Goal: Information Seeking & Learning: Get advice/opinions

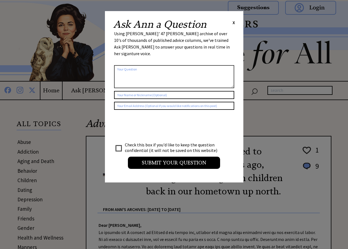
click at [234, 21] on span "X" at bounding box center [234, 23] width 2 height 6
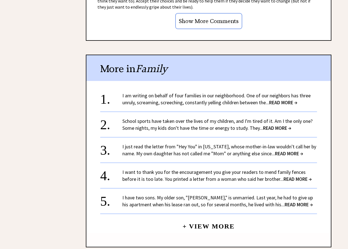
scroll to position [597, 0]
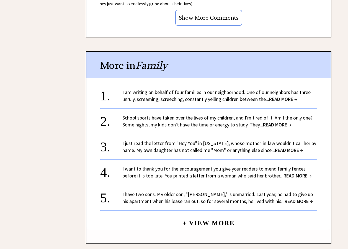
click at [272, 99] on link "I am writing on behalf of four families in our neighborhood. One of our neighbo…" at bounding box center [216, 95] width 188 height 13
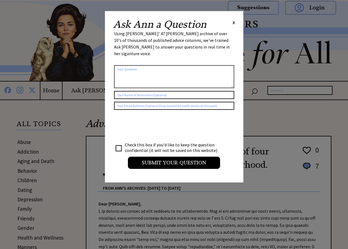
click at [232, 22] on div "Ask Ann a Question X" at bounding box center [174, 24] width 122 height 10
click at [233, 21] on span "X" at bounding box center [234, 23] width 2 height 6
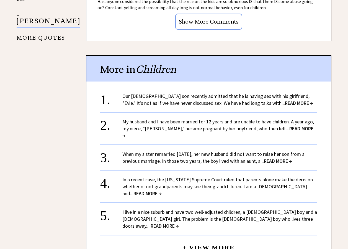
scroll to position [551, 0]
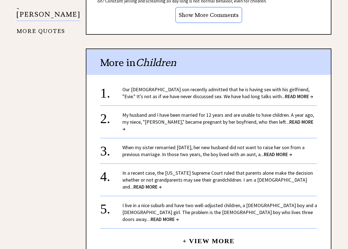
click at [285, 97] on span "READ MORE →" at bounding box center [299, 96] width 28 height 6
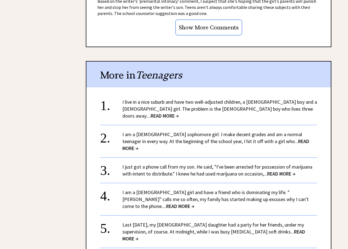
scroll to position [596, 0]
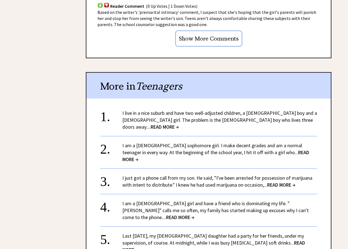
click at [179, 123] on span "READ MORE →" at bounding box center [165, 126] width 28 height 6
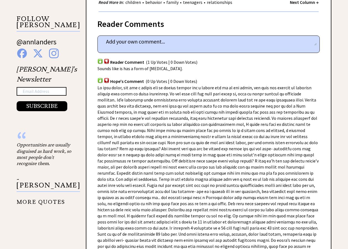
scroll to position [382, 0]
